Goal: Task Accomplishment & Management: Complete application form

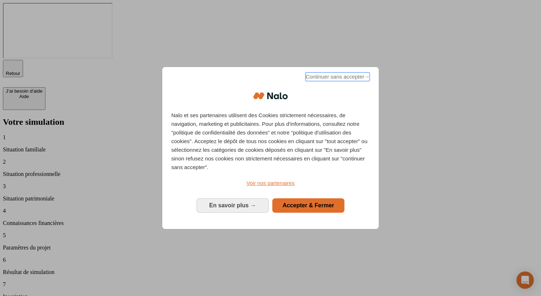
click at [329, 81] on span "Continuer sans accepter →" at bounding box center [337, 76] width 64 height 9
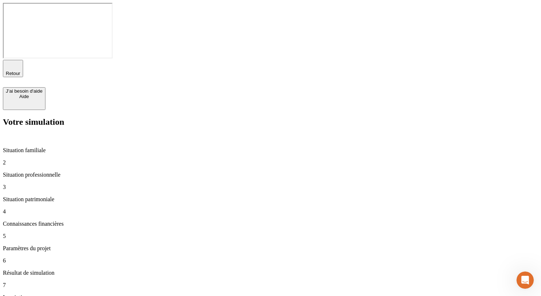
type input "50 000"
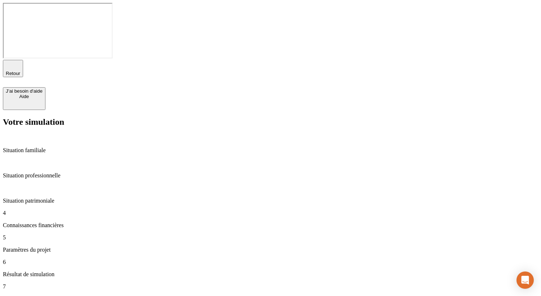
type input "40"
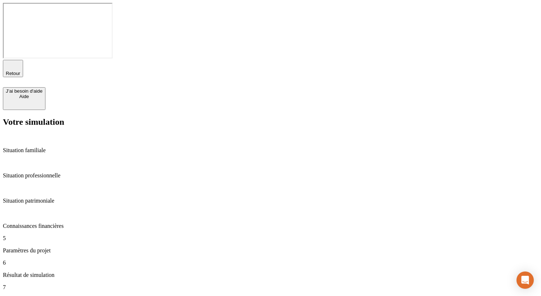
click at [20, 71] on span "Retour" at bounding box center [13, 73] width 14 height 5
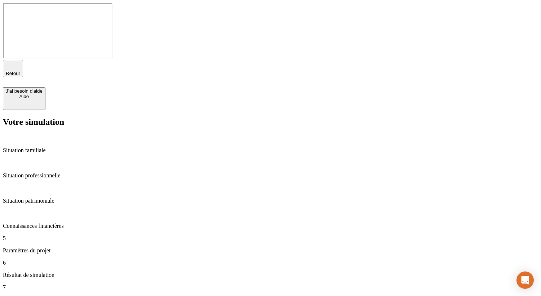
click at [20, 71] on span "Retour" at bounding box center [13, 73] width 14 height 5
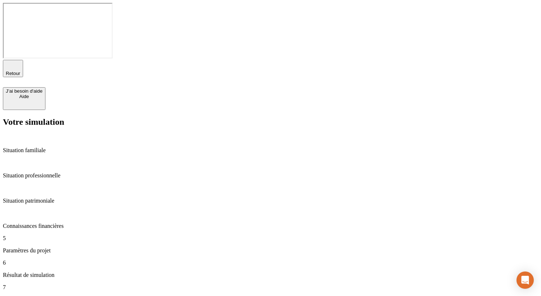
click at [20, 71] on span "Retour" at bounding box center [13, 73] width 14 height 5
